Goal: Task Accomplishment & Management: Manage account settings

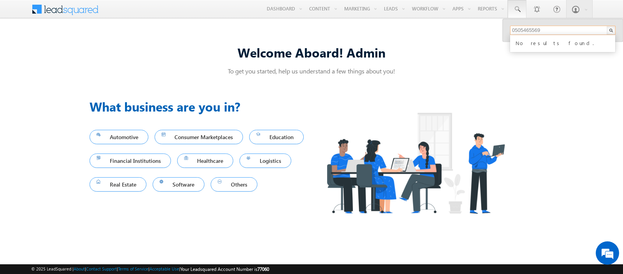
click at [515, 29] on input "0505465569" at bounding box center [562, 30] width 105 height 9
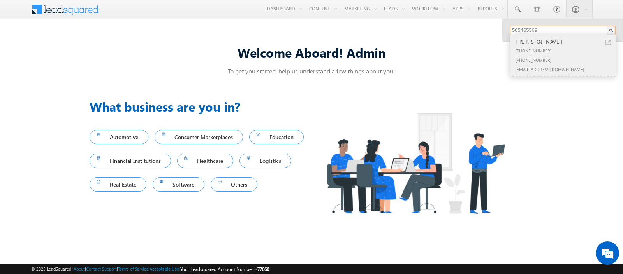
type input "505465569"
click at [539, 47] on div "+971-505465569" at bounding box center [566, 50] width 104 height 9
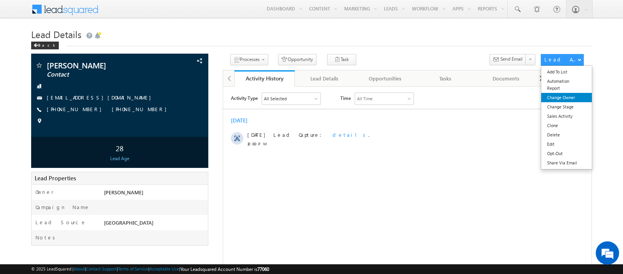
click at [560, 98] on link "Change Owner" at bounding box center [566, 97] width 50 height 9
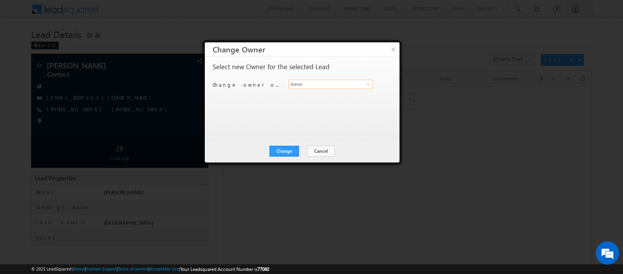
click at [341, 83] on input "Admin" at bounding box center [330, 84] width 84 height 9
type input ","
click at [327, 93] on link "[PERSON_NAME] [PERSON_NAME][EMAIL_ADDRESS][DOMAIN_NAME]" at bounding box center [330, 96] width 84 height 15
type input "[PERSON_NAME]"
click at [291, 147] on button "Change" at bounding box center [284, 151] width 30 height 11
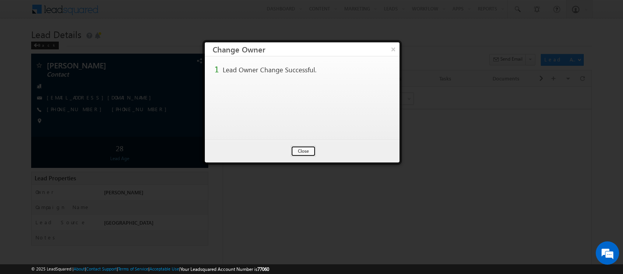
click at [305, 150] on button "Close" at bounding box center [303, 151] width 25 height 11
